Goal: Information Seeking & Learning: Learn about a topic

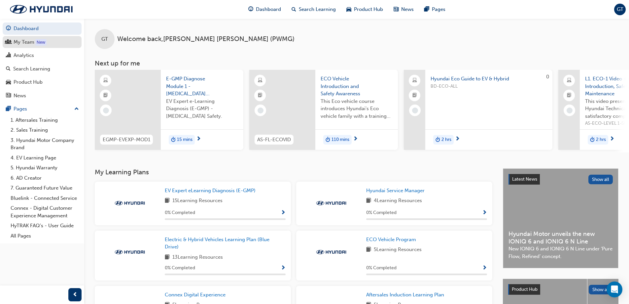
click at [30, 41] on div "My Team" at bounding box center [24, 42] width 21 height 8
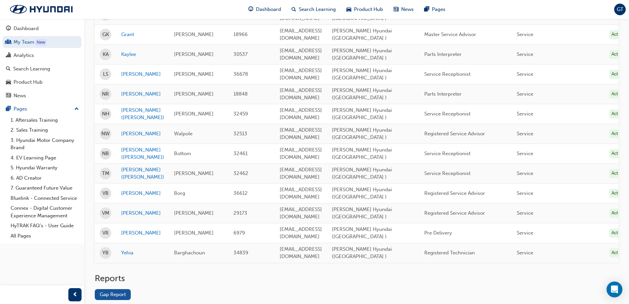
scroll to position [297, 0]
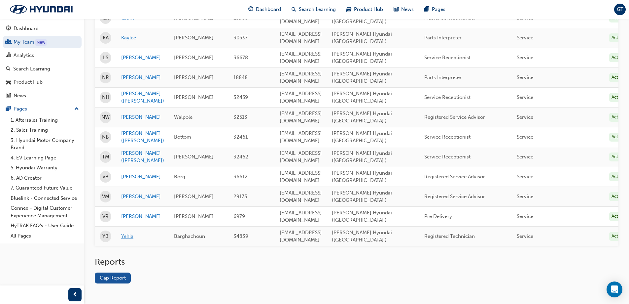
click at [125, 237] on link "Yehia" at bounding box center [142, 236] width 43 height 8
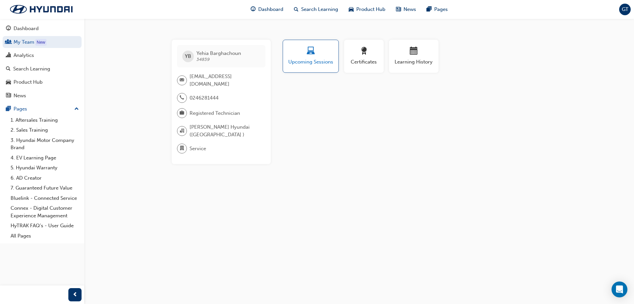
click at [311, 60] on span "Upcoming Sessions" at bounding box center [311, 62] width 46 height 8
click at [18, 56] on div "Analytics" at bounding box center [24, 56] width 20 height 8
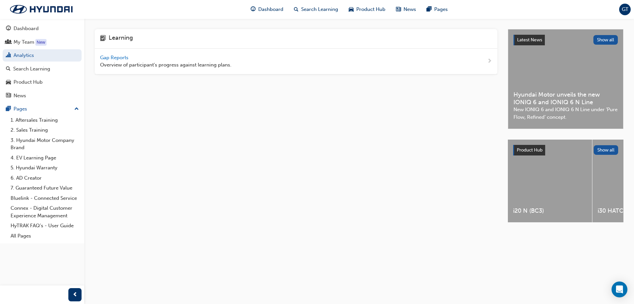
click at [106, 56] on span "Gap Reports" at bounding box center [115, 58] width 30 height 6
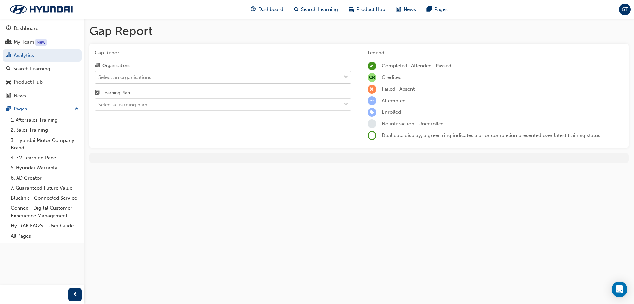
click at [127, 75] on div "Select an organisations" at bounding box center [124, 77] width 53 height 8
click at [99, 75] on input "Organisations Select an organisations" at bounding box center [98, 77] width 1 height 6
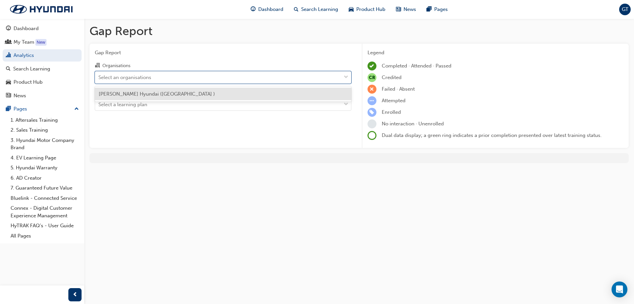
click at [129, 93] on span "Paul Wakeling Hyundai (Campbelltown )" at bounding box center [157, 94] width 116 height 6
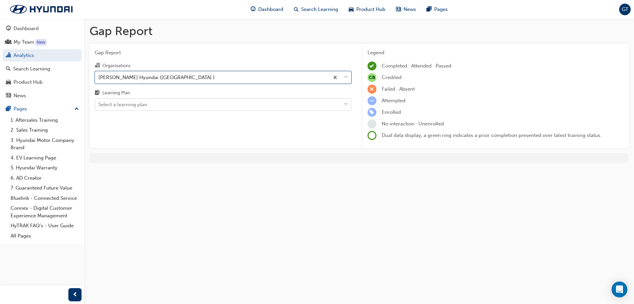
click at [133, 105] on div "Select a learning plan" at bounding box center [122, 105] width 49 height 8
click at [99, 105] on input "Learning Plan Select a learning plan" at bounding box center [98, 104] width 1 height 6
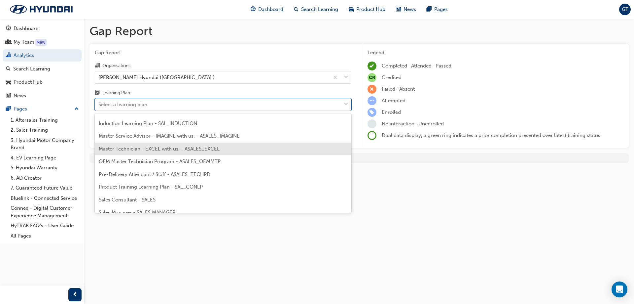
scroll to position [232, 0]
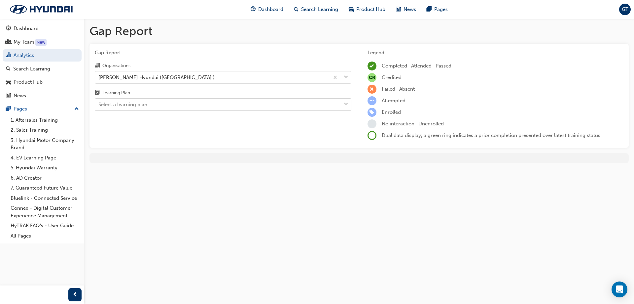
click at [235, 105] on div "Select a learning plan" at bounding box center [218, 105] width 246 height 12
click at [99, 105] on input "Learning Plan Select a learning plan" at bounding box center [98, 104] width 1 height 6
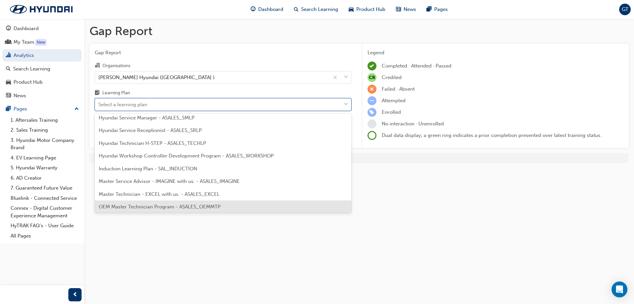
scroll to position [231, 0]
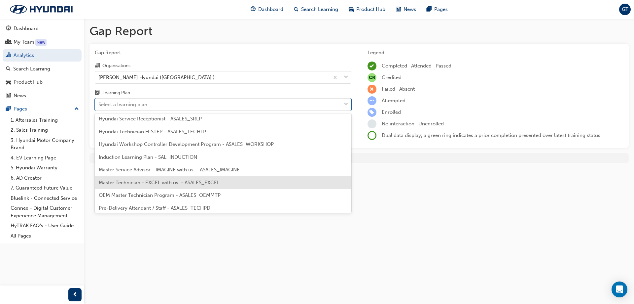
click at [219, 184] on span "Master Technician - EXCEL with us. - ASALES_EXCEL" at bounding box center [159, 182] width 121 height 6
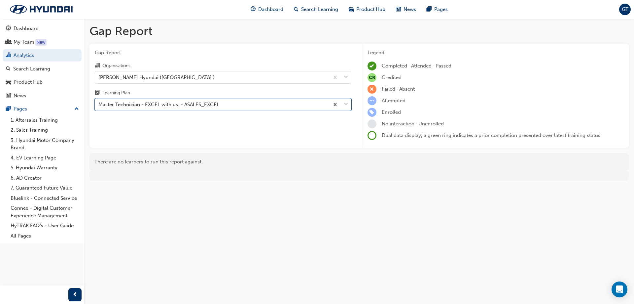
click at [237, 104] on div "Master Technician - EXCEL with us. - ASALES_EXCEL" at bounding box center [212, 105] width 234 height 12
click at [99, 104] on input "Learning Plan option Master Technician - EXCEL with us. - ASALES_EXCEL, selecte…" at bounding box center [98, 104] width 1 height 6
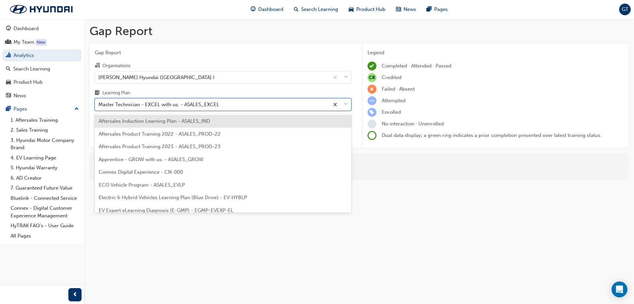
click at [171, 124] on div "Aftersales Induction Learning Plan - ASALES_IND" at bounding box center [223, 121] width 257 height 13
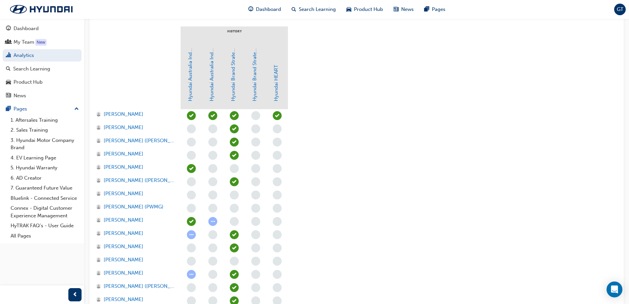
scroll to position [132, 0]
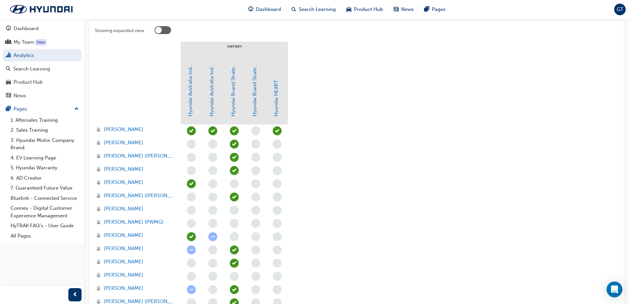
click at [135, 28] on div "Showing expanded view History Hyundai Australia Induction Module - Part A: Welc…" at bounding box center [357, 220] width 534 height 399
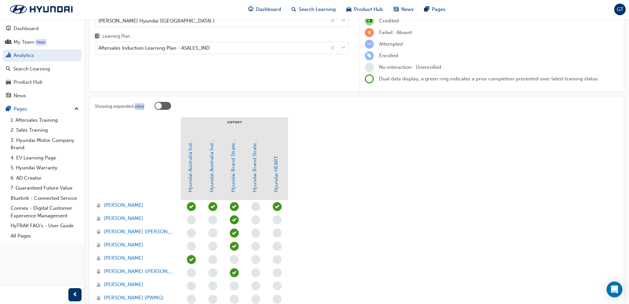
scroll to position [0, 0]
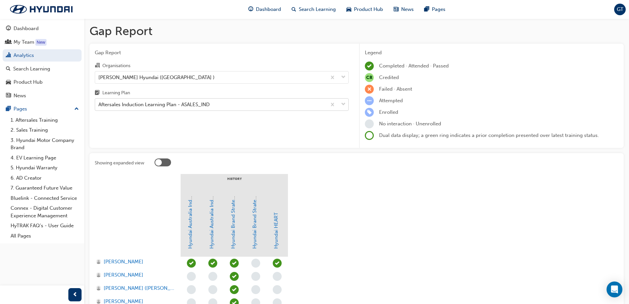
click at [143, 106] on div "Aftersales Induction Learning Plan - ASALES_IND" at bounding box center [153, 105] width 111 height 8
click at [99, 106] on input "Learning Plan Aftersales Induction Learning Plan - ASALES_IND" at bounding box center [98, 104] width 1 height 6
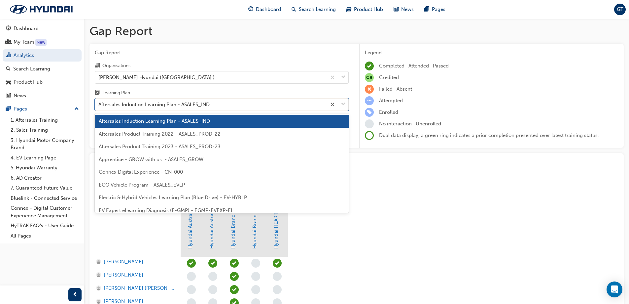
click at [142, 134] on span "Aftersales Product Training 2022 - ASALES_PROD-22" at bounding box center [160, 134] width 122 height 6
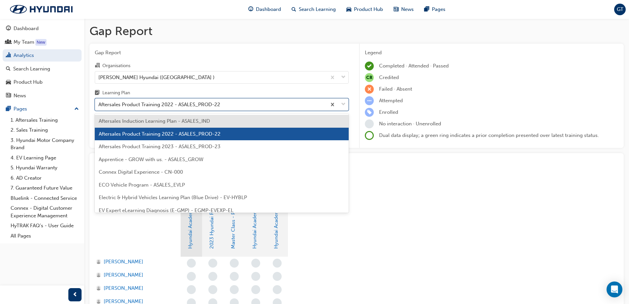
click at [143, 105] on div "Aftersales Product Training 2022 - ASALES_PROD-22" at bounding box center [159, 105] width 122 height 8
click at [99, 105] on input "Learning Plan option Aftersales Product Training 2022 - ASALES_PROD-22, selecte…" at bounding box center [98, 104] width 1 height 6
click at [151, 147] on span "Aftersales Product Training 2023 - ASALES_PROD-23" at bounding box center [160, 146] width 122 height 6
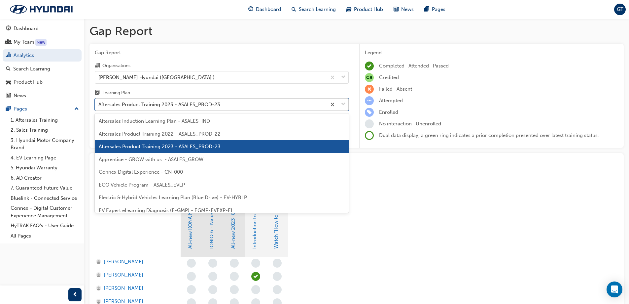
click at [146, 107] on div "Aftersales Product Training 2023 - ASALES_PROD-23" at bounding box center [159, 105] width 122 height 8
click at [99, 107] on input "Learning Plan option Aftersales Product Training 2023 - ASALES_PROD-23, selecte…" at bounding box center [98, 104] width 1 height 6
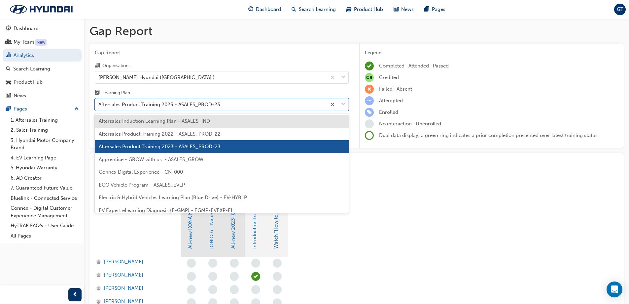
click at [152, 198] on span "Electric & Hybrid Vehicles Learning Plan (Blue Drive) - EV-HYBLP" at bounding box center [173, 197] width 148 height 6
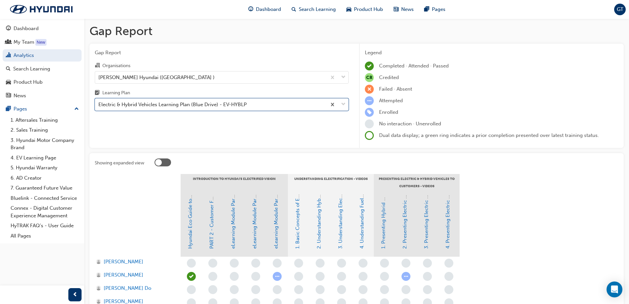
scroll to position [33, 0]
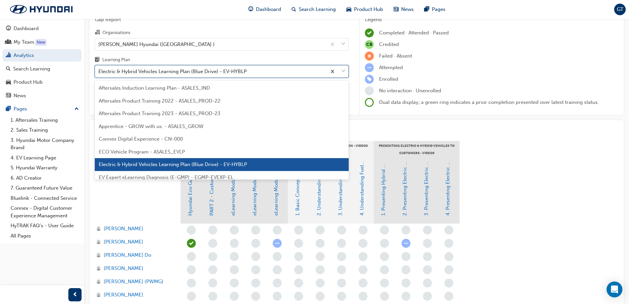
click at [169, 70] on div "Electric & Hybrid Vehicles Learning Plan (Blue Drive) - EV-HYBLP" at bounding box center [172, 72] width 148 height 8
click at [99, 70] on input "Learning Plan option Electric & Hybrid Vehicles Learning Plan (Blue Drive) - EV…" at bounding box center [98, 71] width 1 height 6
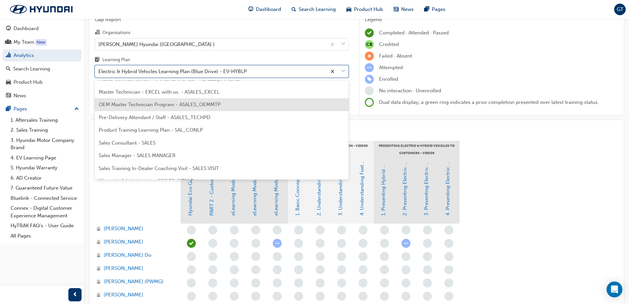
scroll to position [297, 0]
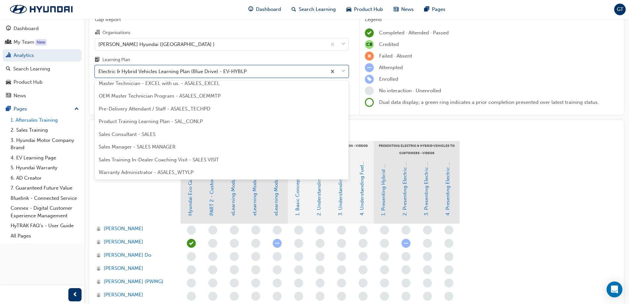
click at [33, 119] on link "1. Aftersales Training" at bounding box center [45, 120] width 74 height 10
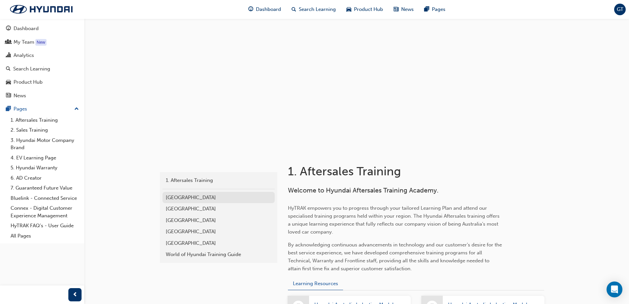
click at [180, 196] on div "[GEOGRAPHIC_DATA]" at bounding box center [219, 198] width 106 height 8
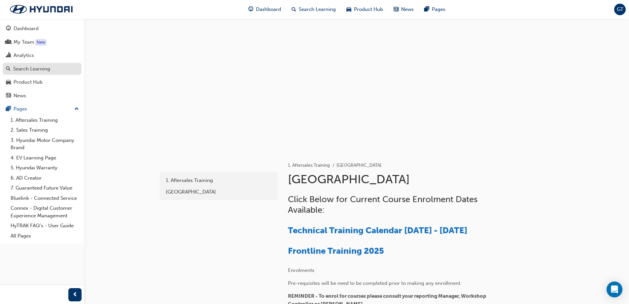
click at [29, 69] on div "Search Learning" at bounding box center [31, 69] width 37 height 8
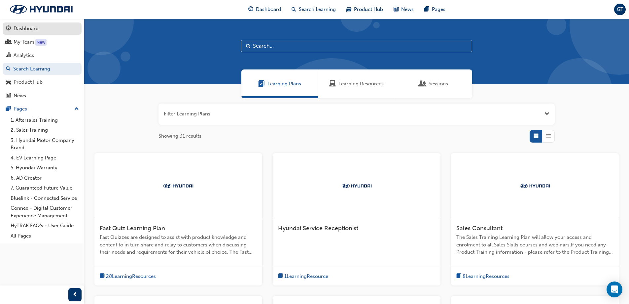
click at [22, 27] on div "Dashboard" at bounding box center [26, 29] width 25 height 8
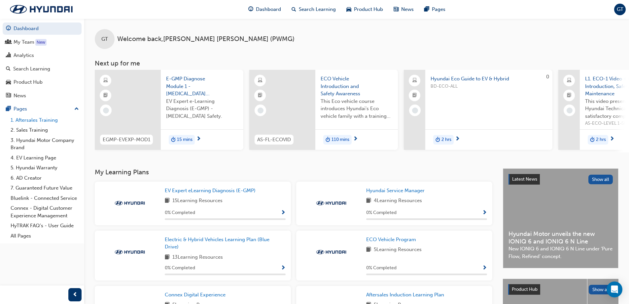
click at [38, 123] on link "1. Aftersales Training" at bounding box center [45, 120] width 74 height 10
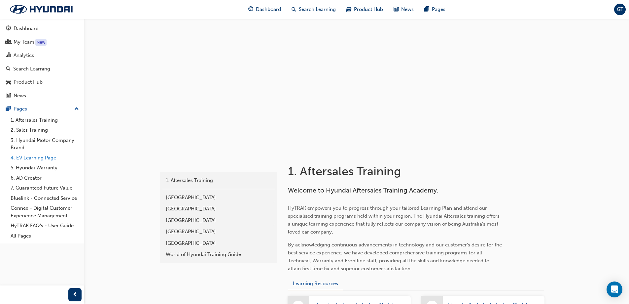
click at [25, 159] on link "4. EV Learning Page" at bounding box center [45, 158] width 74 height 10
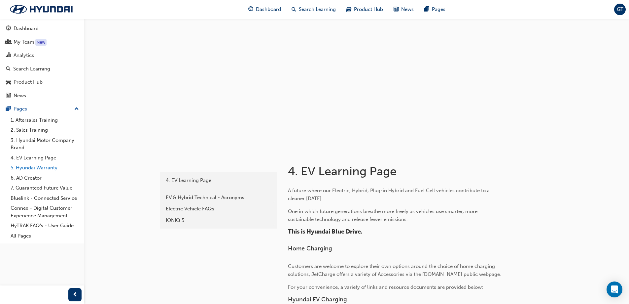
click at [32, 170] on link "5. Hyundai Warranty" at bounding box center [45, 168] width 74 height 10
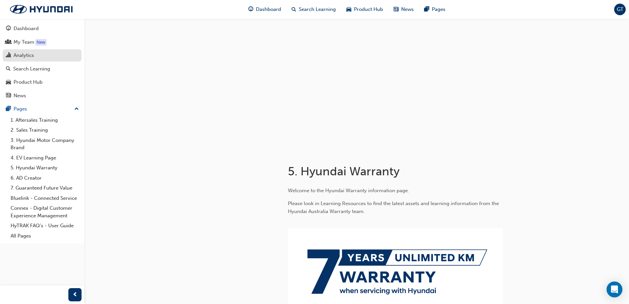
click at [21, 56] on div "Analytics" at bounding box center [24, 56] width 20 height 8
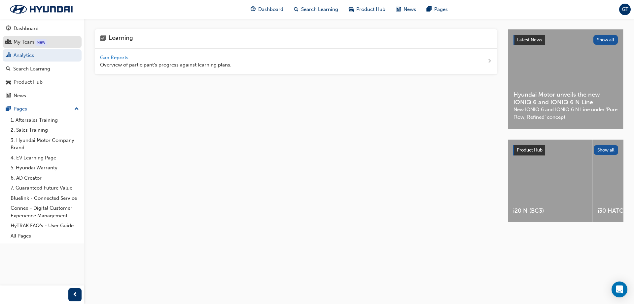
click at [26, 43] on div "My Team" at bounding box center [24, 42] width 21 height 8
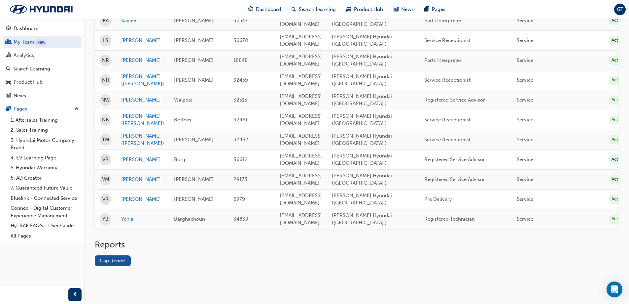
scroll to position [319, 0]
click at [128, 215] on link "Yehia" at bounding box center [142, 219] width 43 height 8
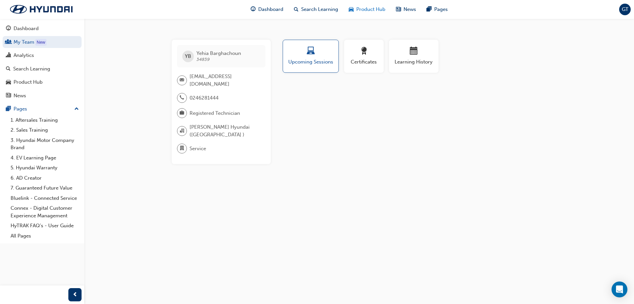
click at [365, 9] on span "Product Hub" at bounding box center [370, 10] width 29 height 8
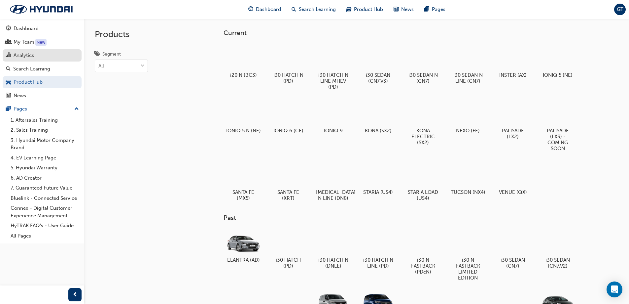
click at [19, 58] on div "Analytics" at bounding box center [24, 56] width 20 height 8
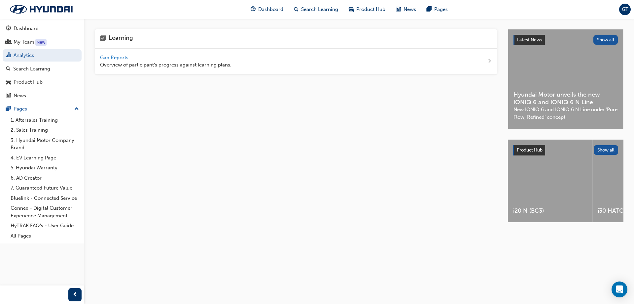
click at [108, 55] on span "Gap Reports" at bounding box center [115, 58] width 30 height 6
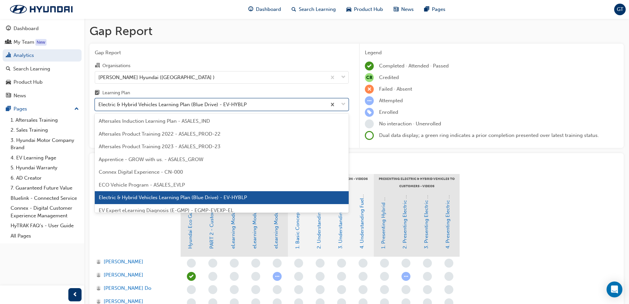
click at [156, 106] on div "Electric & Hybrid Vehicles Learning Plan (Blue Drive) - EV-HYBLP" at bounding box center [172, 105] width 148 height 8
click at [99, 106] on input "Learning Plan option Electric & Hybrid Vehicles Learning Plan (Blue Drive) - EV…" at bounding box center [98, 104] width 1 height 6
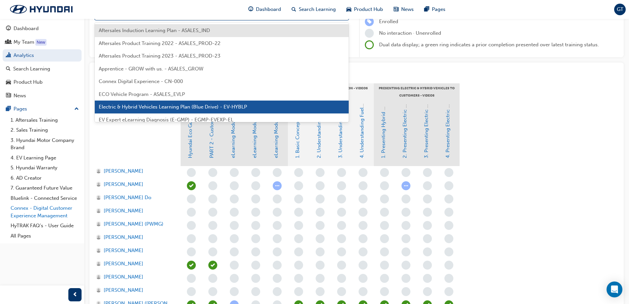
scroll to position [198, 0]
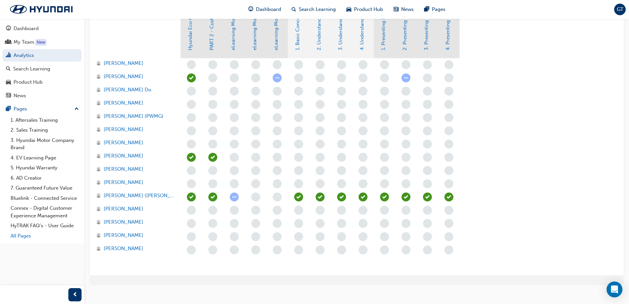
click at [19, 235] on link "All Pages" at bounding box center [45, 236] width 74 height 10
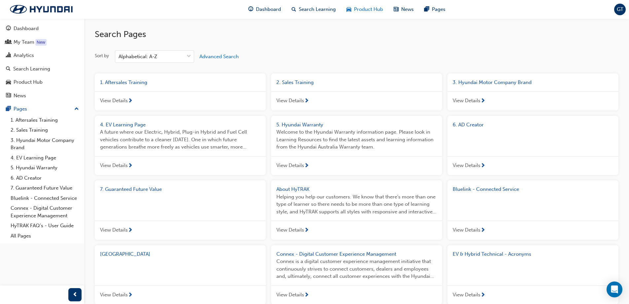
click at [364, 10] on span "Product Hub" at bounding box center [368, 10] width 29 height 8
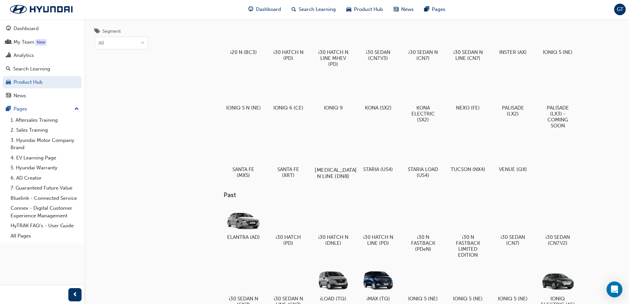
scroll to position [33, 0]
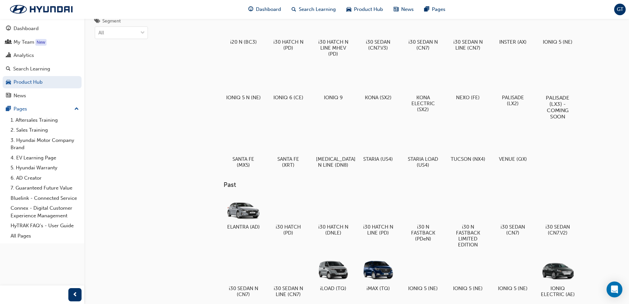
click at [565, 80] on div at bounding box center [557, 78] width 37 height 26
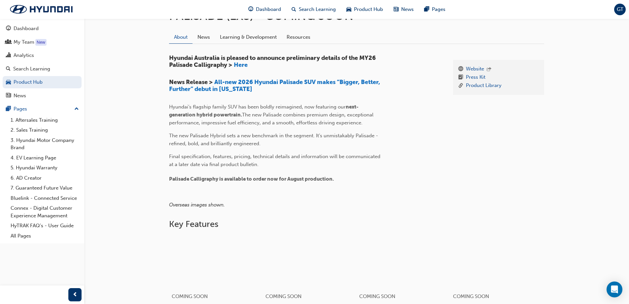
scroll to position [165, 0]
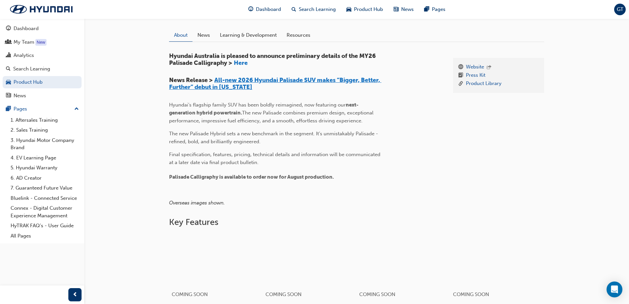
click at [271, 78] on span "All-new 2026 Hyundai Palisade SUV makes “Bigger, Better, Further” debut in New …" at bounding box center [275, 83] width 212 height 15
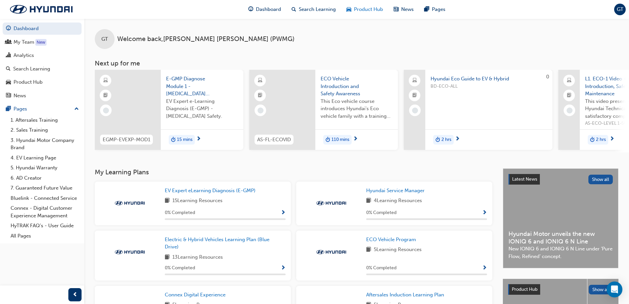
click at [360, 11] on span "Product Hub" at bounding box center [368, 10] width 29 height 8
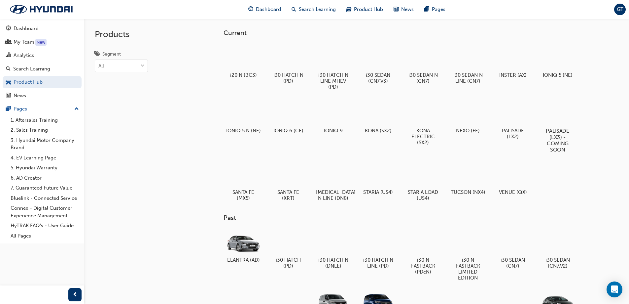
click at [560, 111] on div at bounding box center [557, 111] width 37 height 26
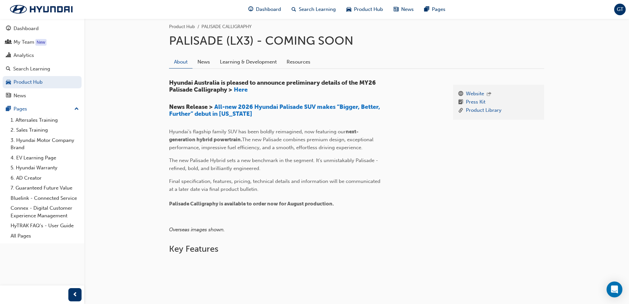
scroll to position [123, 0]
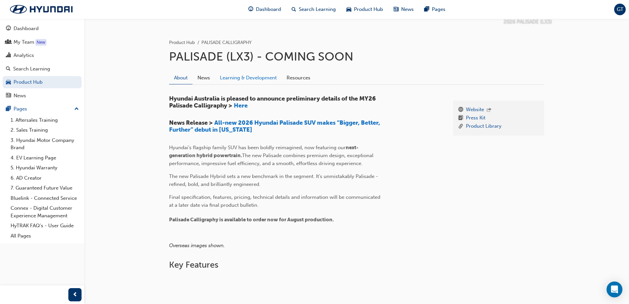
click at [238, 79] on link "Learning & Development" at bounding box center [248, 77] width 67 height 13
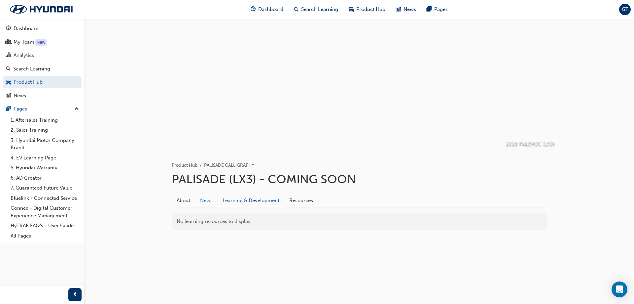
click at [206, 202] on link "News" at bounding box center [206, 200] width 22 height 13
click at [189, 201] on link "About" at bounding box center [183, 200] width 23 height 13
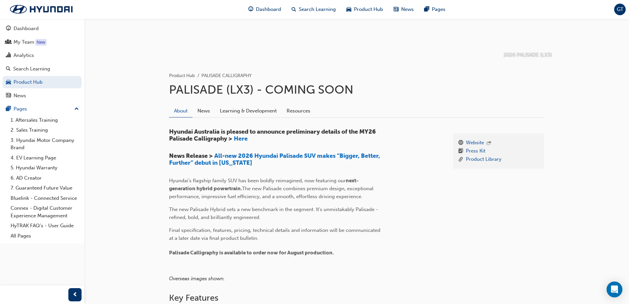
scroll to position [56, 0]
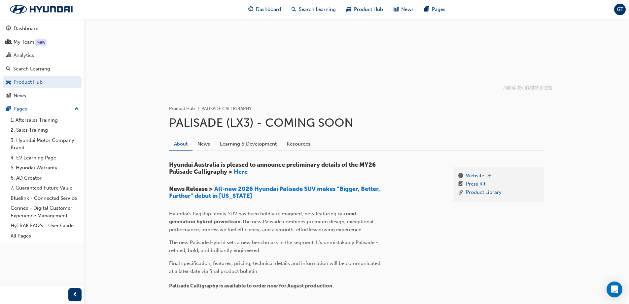
click at [169, 137] on link "About" at bounding box center [180, 143] width 23 height 13
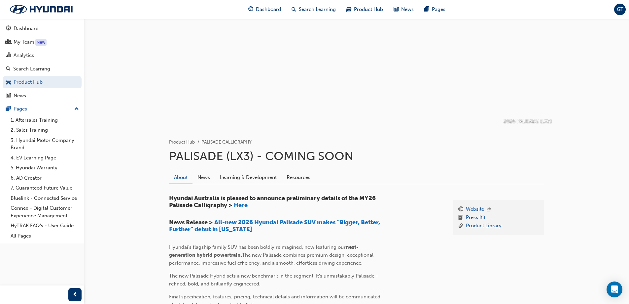
scroll to position [0, 0]
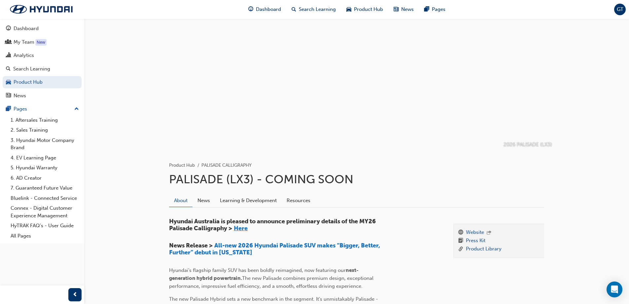
click at [242, 228] on span "Here" at bounding box center [241, 227] width 14 height 7
click at [49, 121] on link "1. Aftersales Training" at bounding box center [45, 120] width 74 height 10
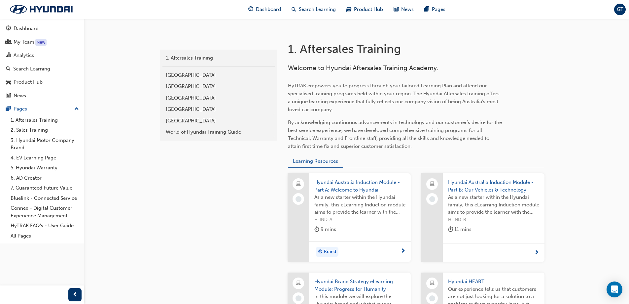
scroll to position [132, 0]
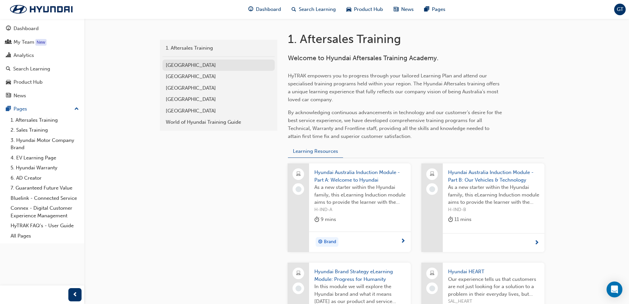
click at [185, 63] on div "[GEOGRAPHIC_DATA]" at bounding box center [219, 65] width 106 height 8
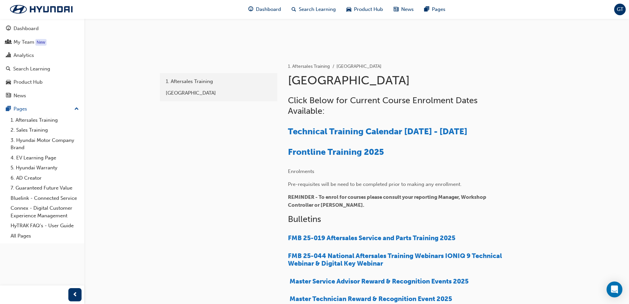
scroll to position [99, 0]
click at [320, 130] on span "Technical Training Calendar [DATE] - [DATE]" at bounding box center [377, 131] width 179 height 10
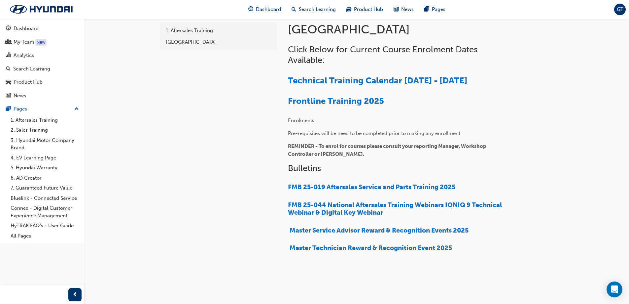
scroll to position [166, 0]
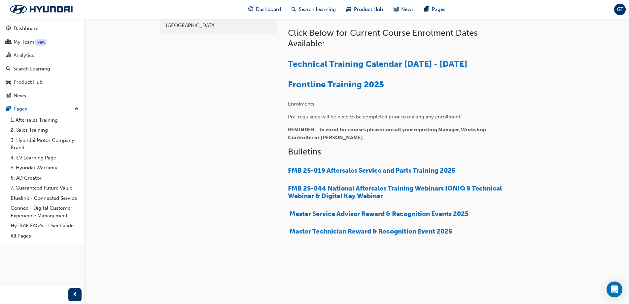
click at [347, 172] on span "FMB 25-019 Aftersales Service and Parts Training 2025" at bounding box center [371, 170] width 167 height 8
